Goal: Task Accomplishment & Management: Use online tool/utility

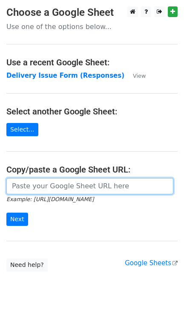
click at [55, 189] on input "url" at bounding box center [89, 186] width 167 height 16
paste input "[URL][DOMAIN_NAME]"
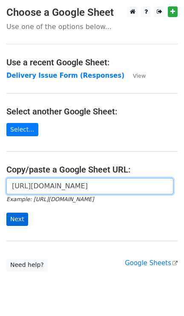
type input "[URL][DOMAIN_NAME]"
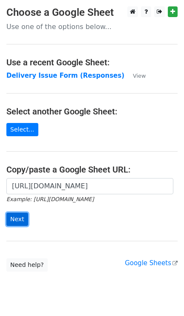
scroll to position [0, 0]
click at [17, 225] on input "Next" at bounding box center [17, 218] width 22 height 13
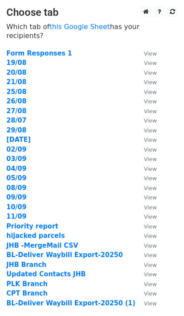
click at [24, 212] on td "11/09" at bounding box center [70, 217] width 129 height 10
click at [18, 212] on strong "11/09" at bounding box center [16, 216] width 20 height 8
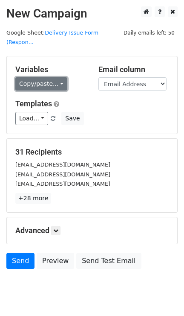
click at [55, 77] on link "Copy/paste..." at bounding box center [41, 83] width 52 height 13
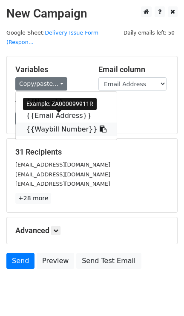
click at [47, 122] on link "{{Waybill Number}}" at bounding box center [66, 129] width 101 height 14
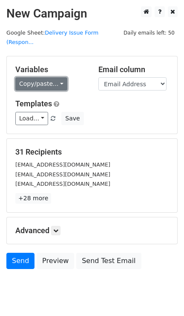
click at [61, 77] on link "Copy/paste..." at bounding box center [41, 83] width 52 height 13
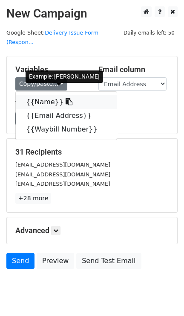
click at [46, 95] on link "{{Name}}" at bounding box center [66, 102] width 101 height 14
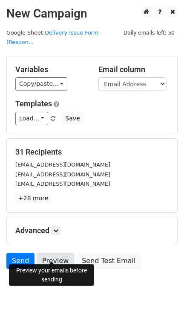
click at [45, 255] on link "Preview" at bounding box center [56, 261] width 38 height 16
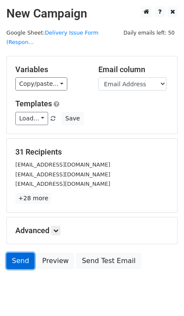
click at [23, 253] on link "Send" at bounding box center [20, 261] width 28 height 16
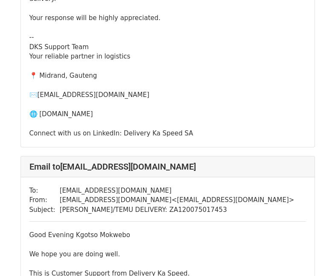
scroll to position [1564, 0]
